Goal: Check status: Check status

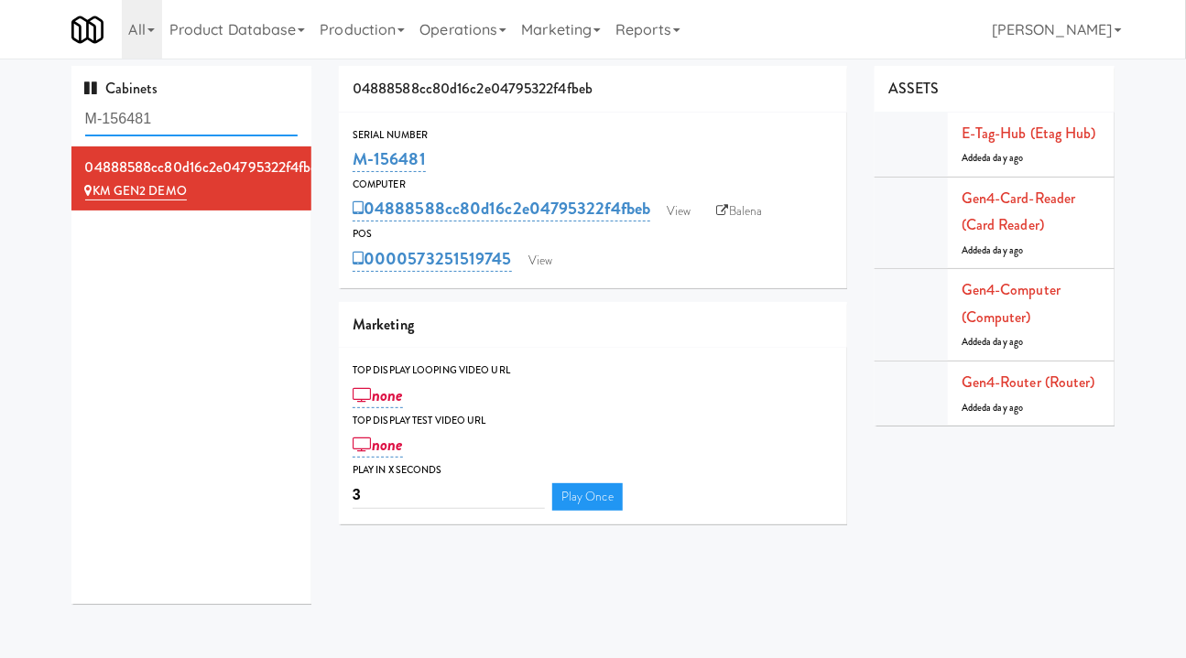
click at [162, 119] on input "M-156481" at bounding box center [191, 120] width 213 height 34
click at [450, 33] on link "Operations" at bounding box center [463, 29] width 102 height 59
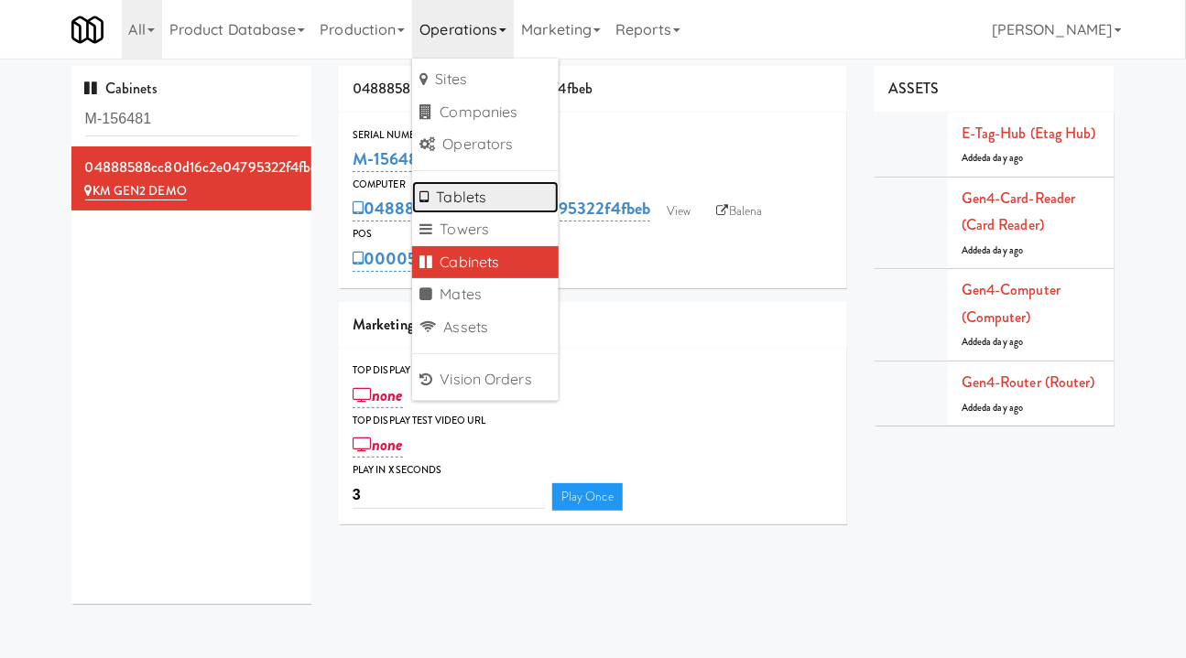
click at [516, 200] on link "Tablets" at bounding box center [485, 197] width 146 height 33
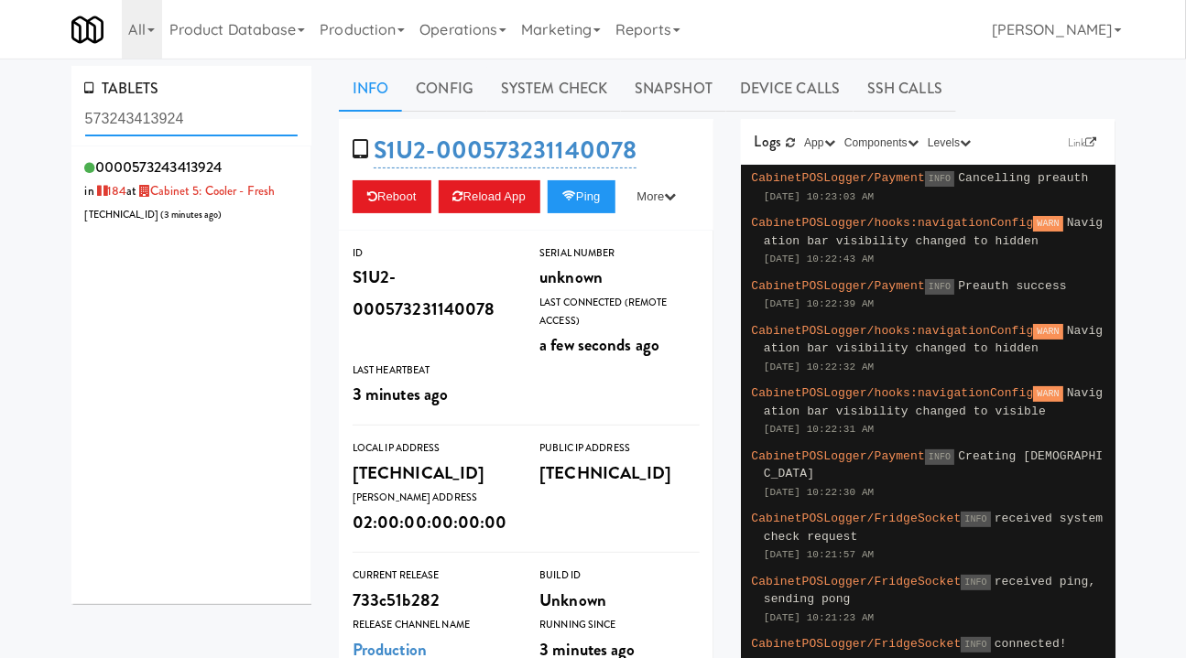
type input "573243413924"
click at [267, 220] on div "0000573243413924 in 184 at Cabinet 5: Cooler - Fresh [TECHNICAL_ID] ( 4 minutes…" at bounding box center [191, 190] width 213 height 72
